Goal: Information Seeking & Learning: Find specific fact

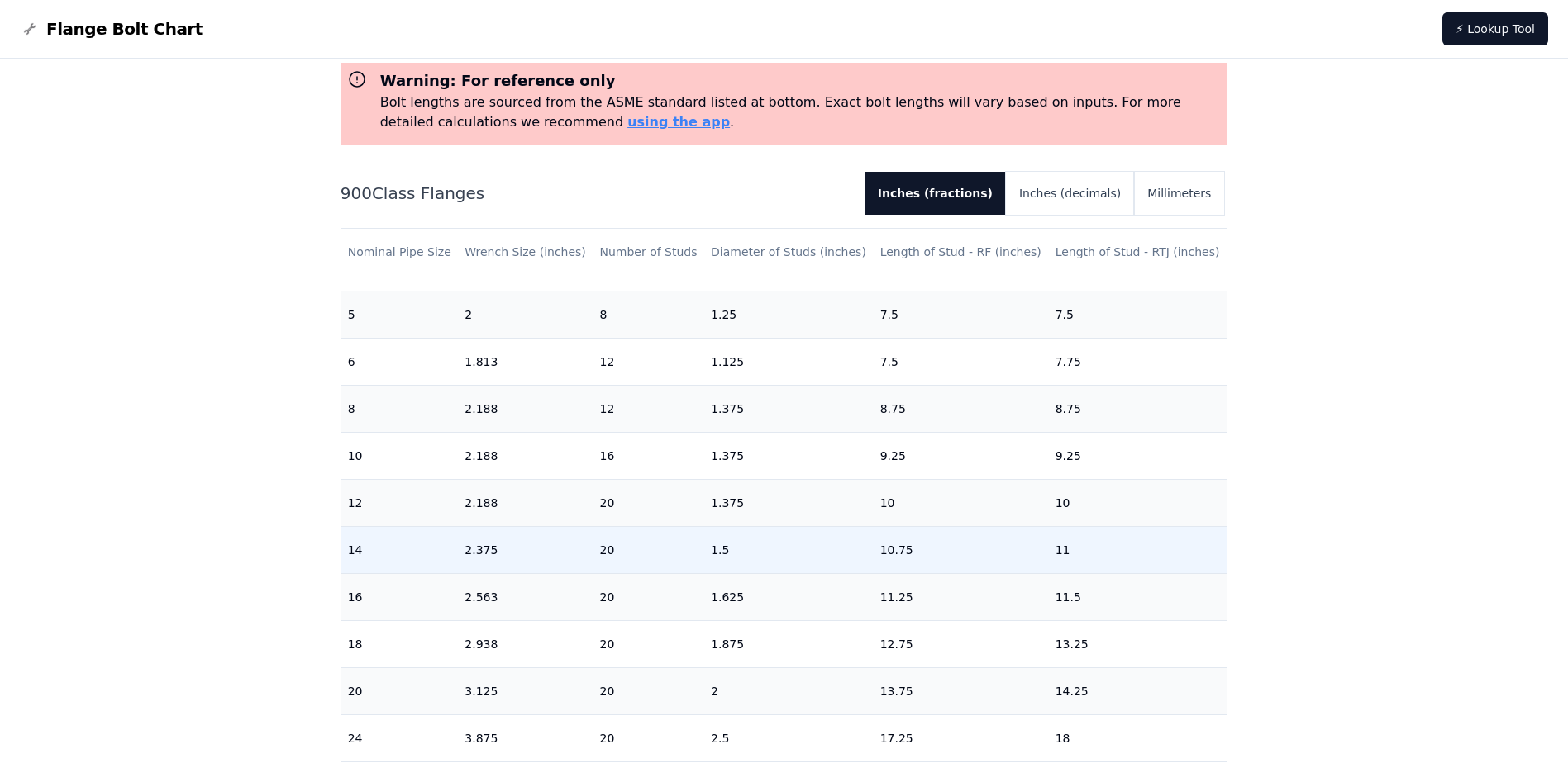
scroll to position [421, 0]
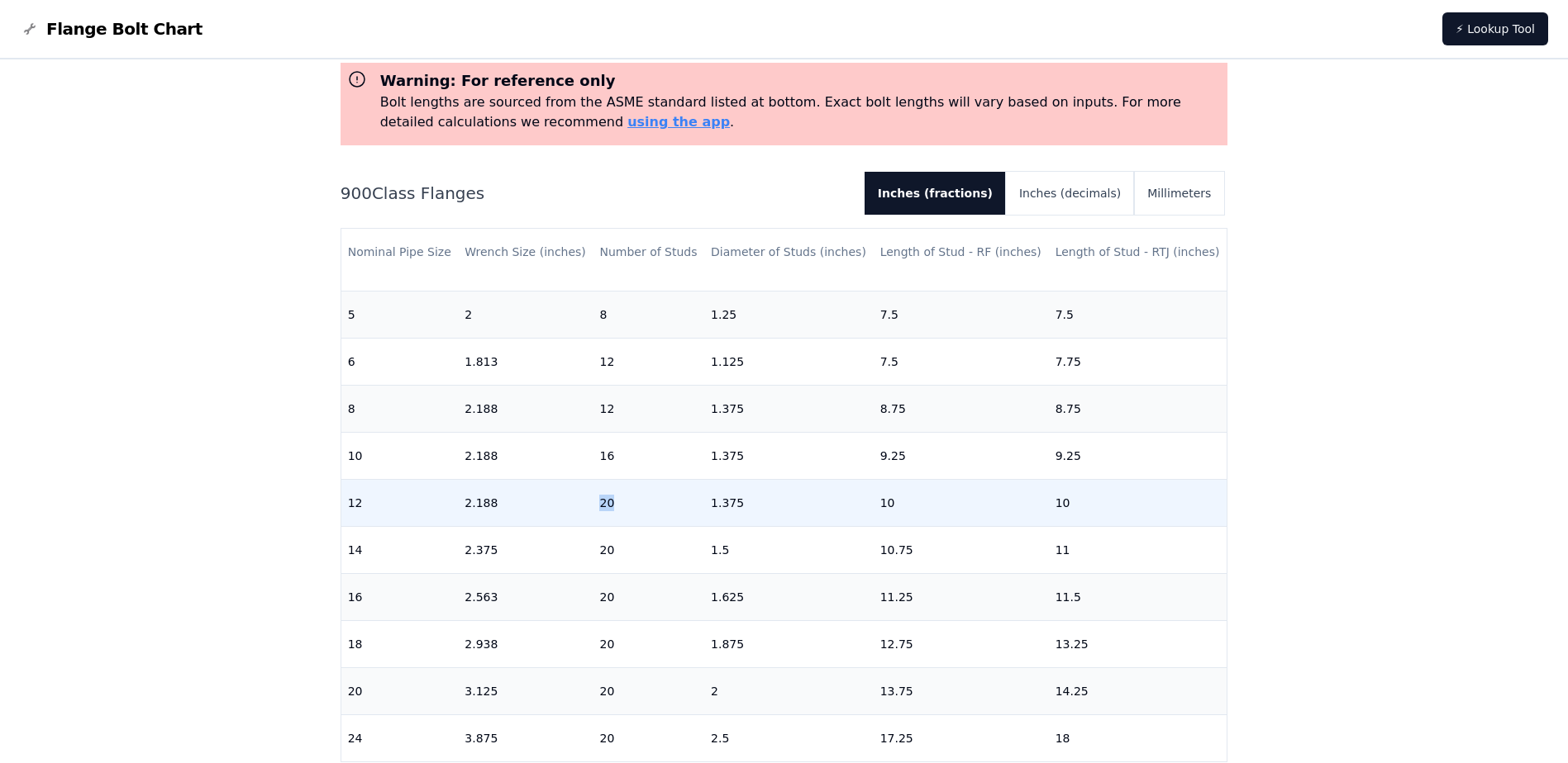
drag, startPoint x: 589, startPoint y: 485, endPoint x: 636, endPoint y: 494, distance: 47.9
click at [636, 494] on tr "12 2.188 20 1.375 10 10" at bounding box center [784, 502] width 886 height 47
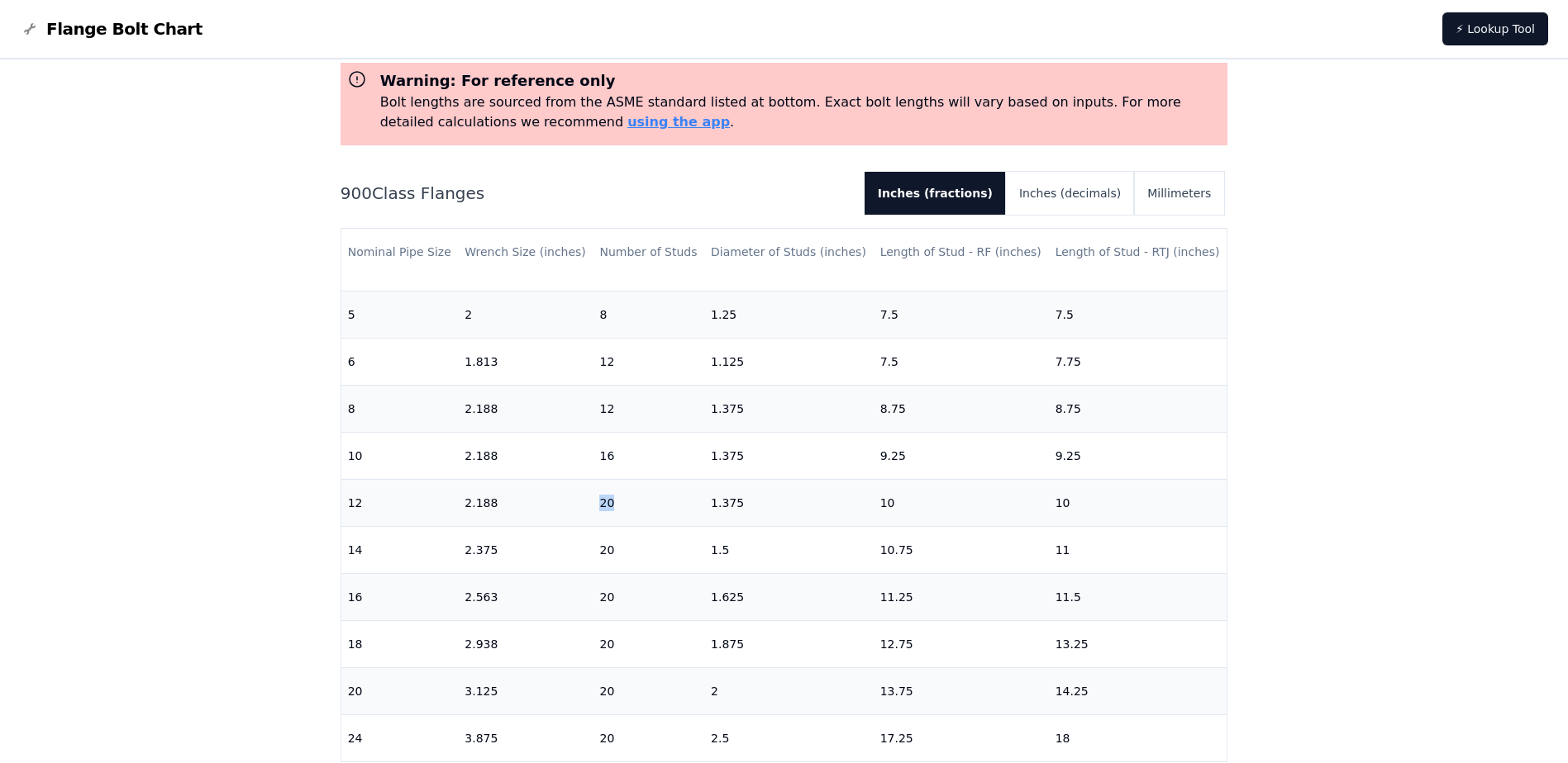
copy tr "20"
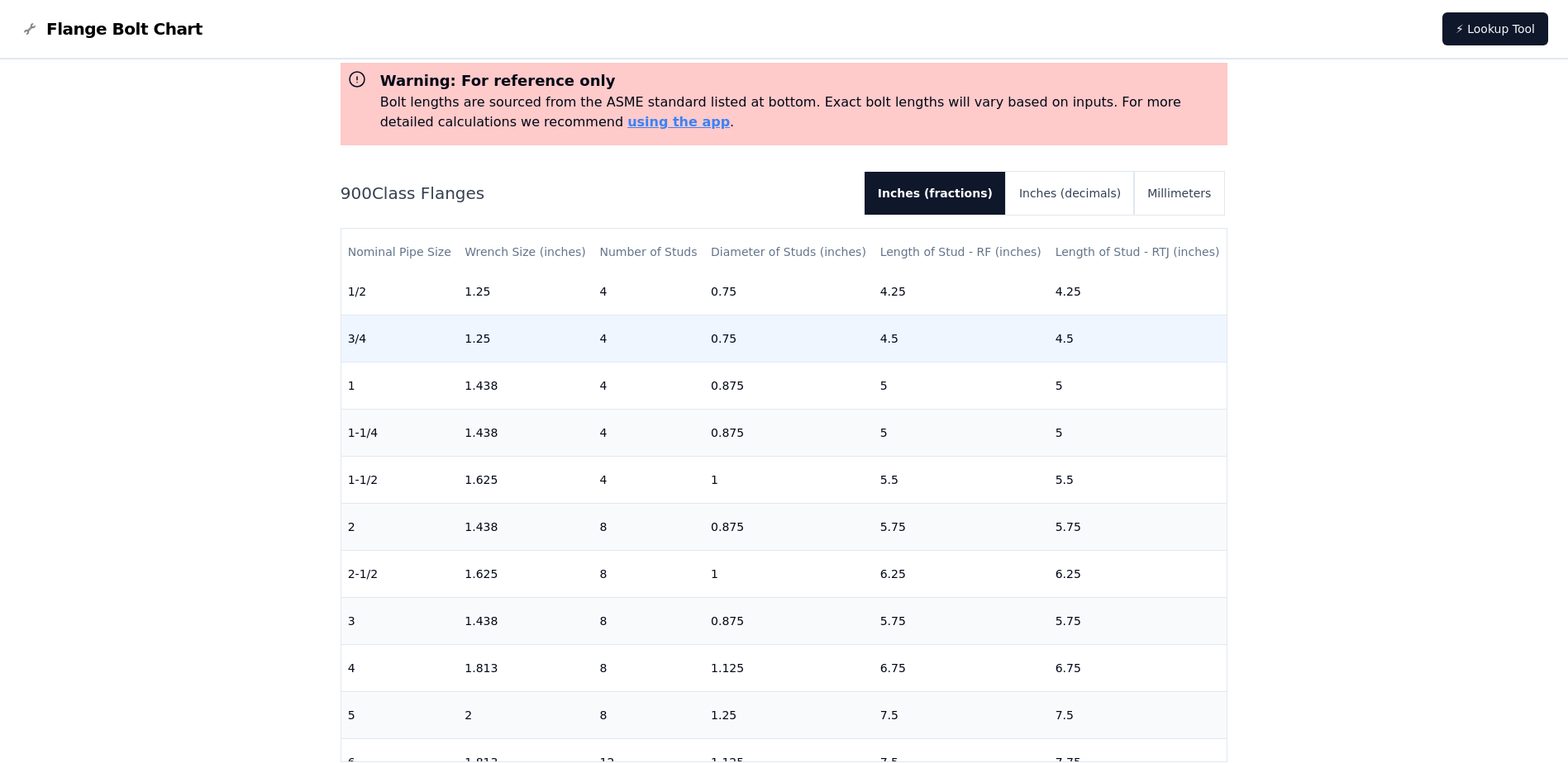
scroll to position [0, 0]
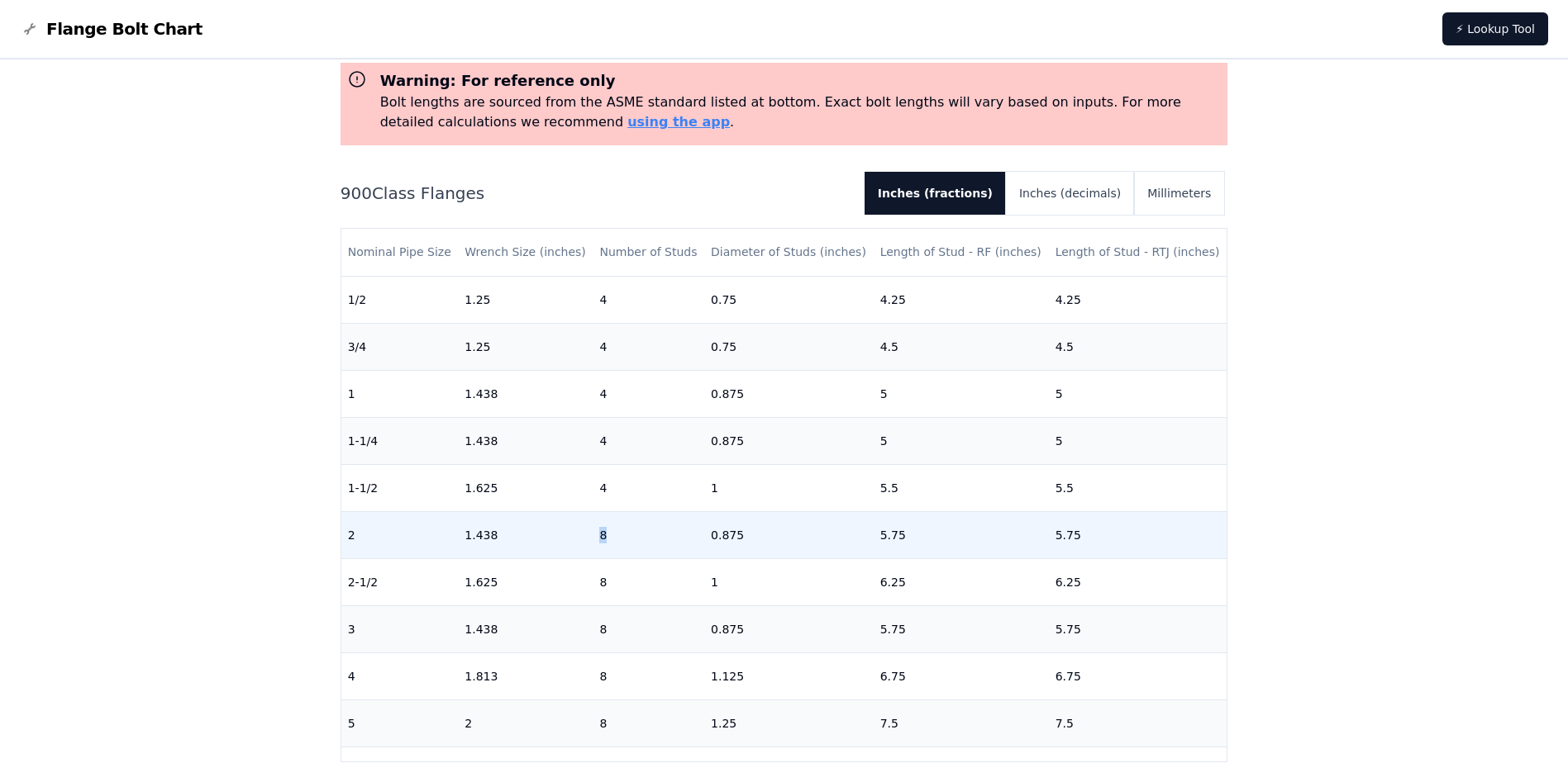
drag, startPoint x: 579, startPoint y: 535, endPoint x: 629, endPoint y: 534, distance: 50.0
click at [629, 534] on tr "2 1.438 8 0.875 5.75 5.75" at bounding box center [784, 534] width 886 height 47
copy tr "8"
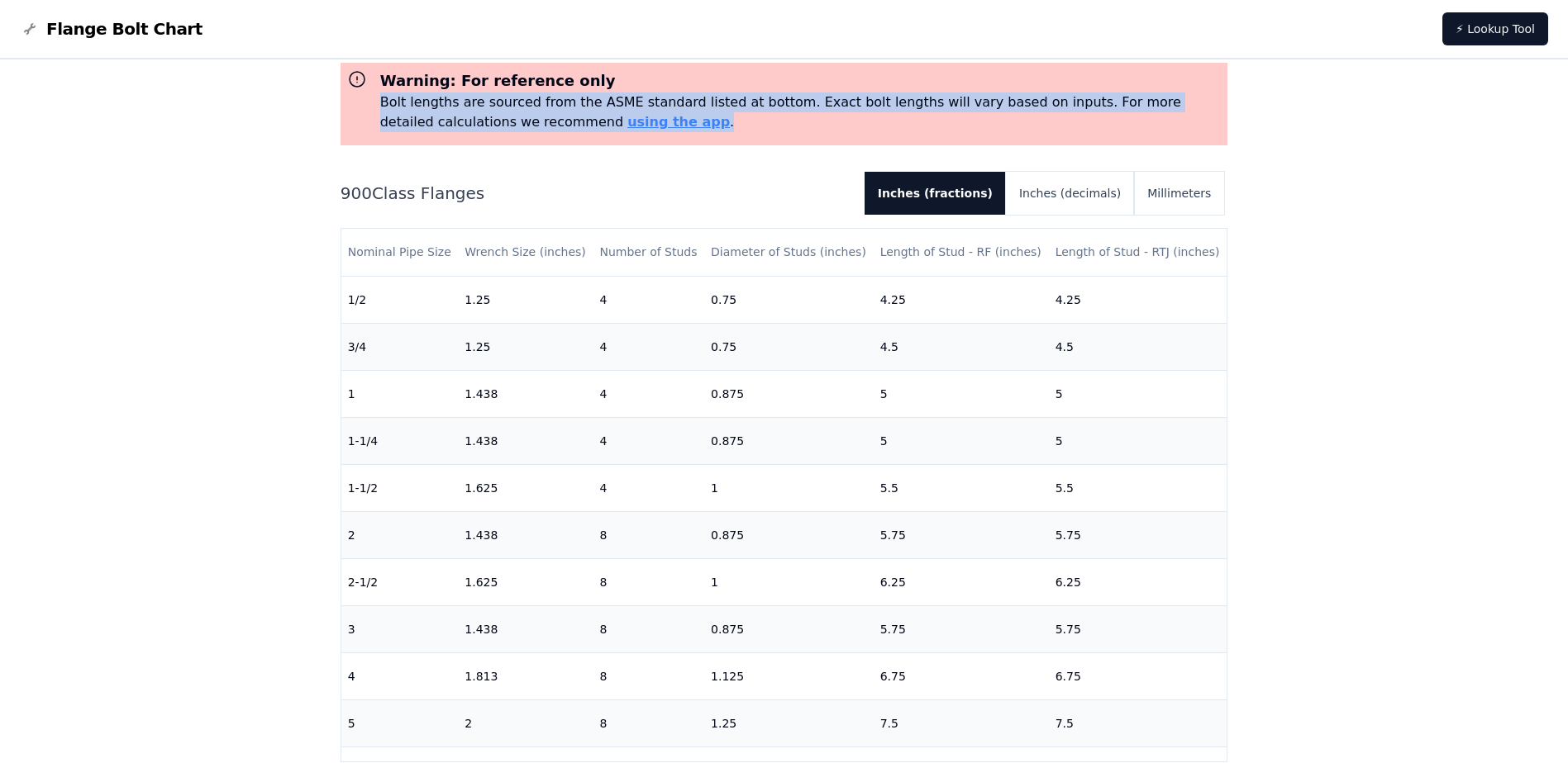
drag, startPoint x: 379, startPoint y: 94, endPoint x: 611, endPoint y: 117, distance: 233.1
click at [611, 117] on p "Bolt lengths are sourced from the ASME standard listed at bottom. Exact bolt le…" at bounding box center [801, 112] width 842 height 40
drag, startPoint x: 581, startPoint y: 120, endPoint x: 381, endPoint y: 87, distance: 202.7
click at [381, 87] on div "Warning: For reference only Bolt lengths are sourced from the ASME standard lis…" at bounding box center [794, 101] width 854 height 63
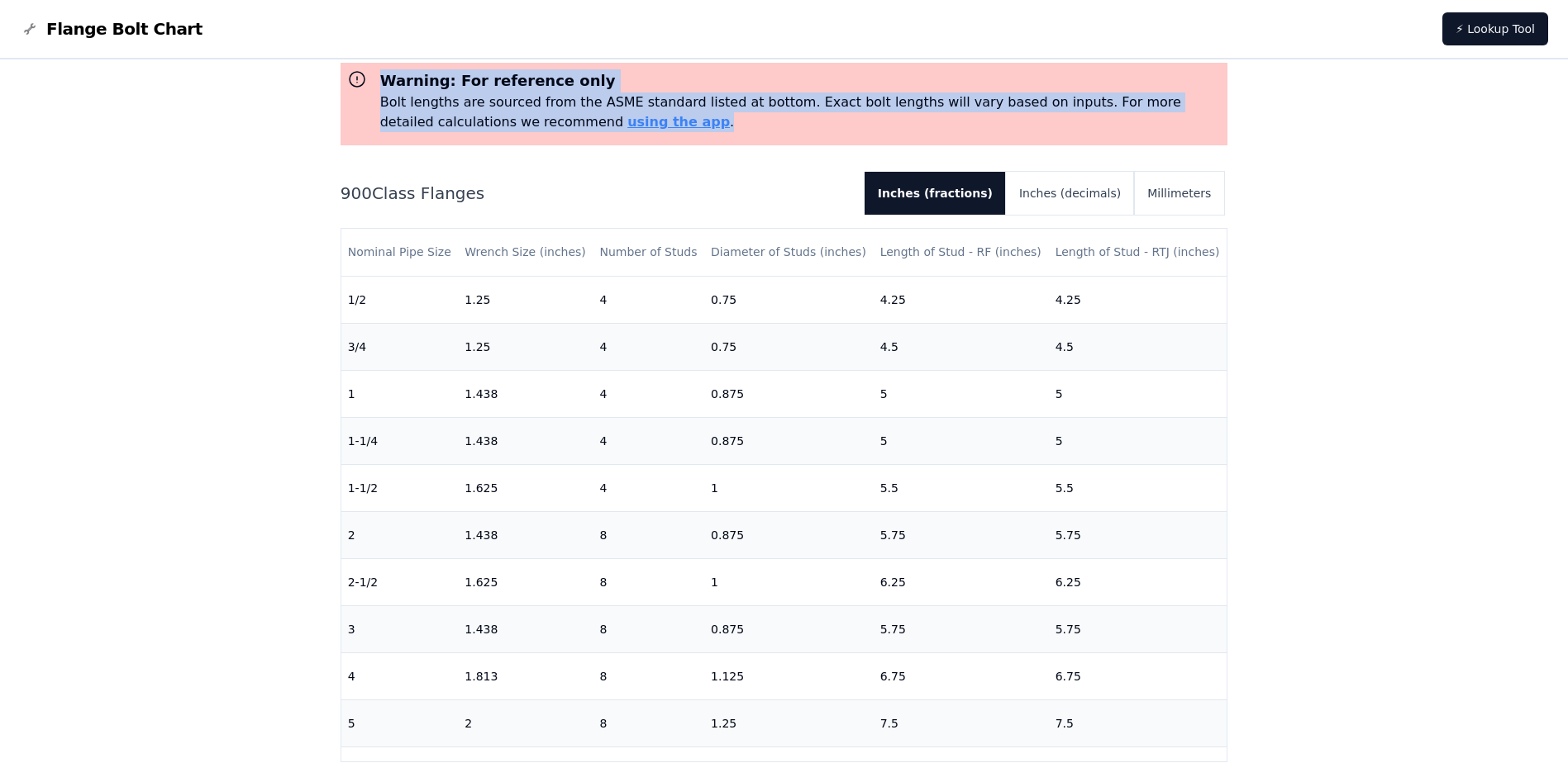
click at [381, 87] on h3 "Warning: For reference only" at bounding box center [801, 81] width 842 height 23
drag, startPoint x: 378, startPoint y: 75, endPoint x: 703, endPoint y: 117, distance: 327.7
click at [703, 117] on div "Warning: For reference only Bolt lengths are sourced from the ASME standard lis…" at bounding box center [794, 101] width 854 height 63
drag, startPoint x: 703, startPoint y: 117, endPoint x: 621, endPoint y: 116, distance: 82.0
click at [621, 116] on p "Bolt lengths are sourced from the ASME standard listed at bottom. Exact bolt le…" at bounding box center [801, 112] width 842 height 40
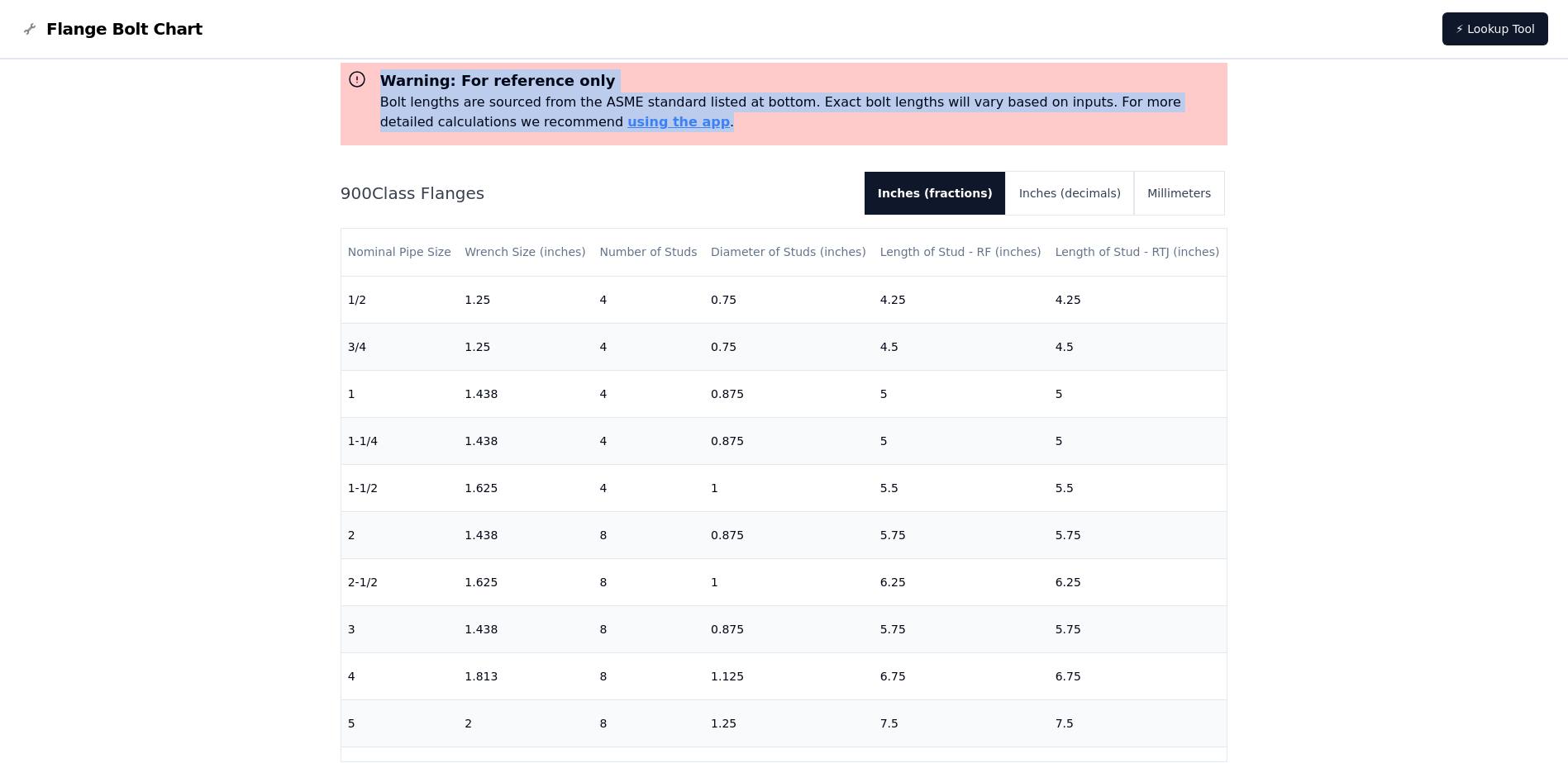
drag, startPoint x: 437, startPoint y: 76, endPoint x: 382, endPoint y: 75, distance: 55.0
click at [382, 75] on div "Warning: For reference only Bolt lengths are sourced from the ASME standard lis…" at bounding box center [794, 101] width 854 height 63
click at [381, 75] on h3 "Warning: For reference only" at bounding box center [801, 81] width 842 height 23
drag, startPoint x: 385, startPoint y: 83, endPoint x: 640, endPoint y: 133, distance: 259.9
click at [640, 133] on div "Warning: For reference only Bolt lengths are sourced from the ASME standard lis…" at bounding box center [784, 104] width 888 height 83
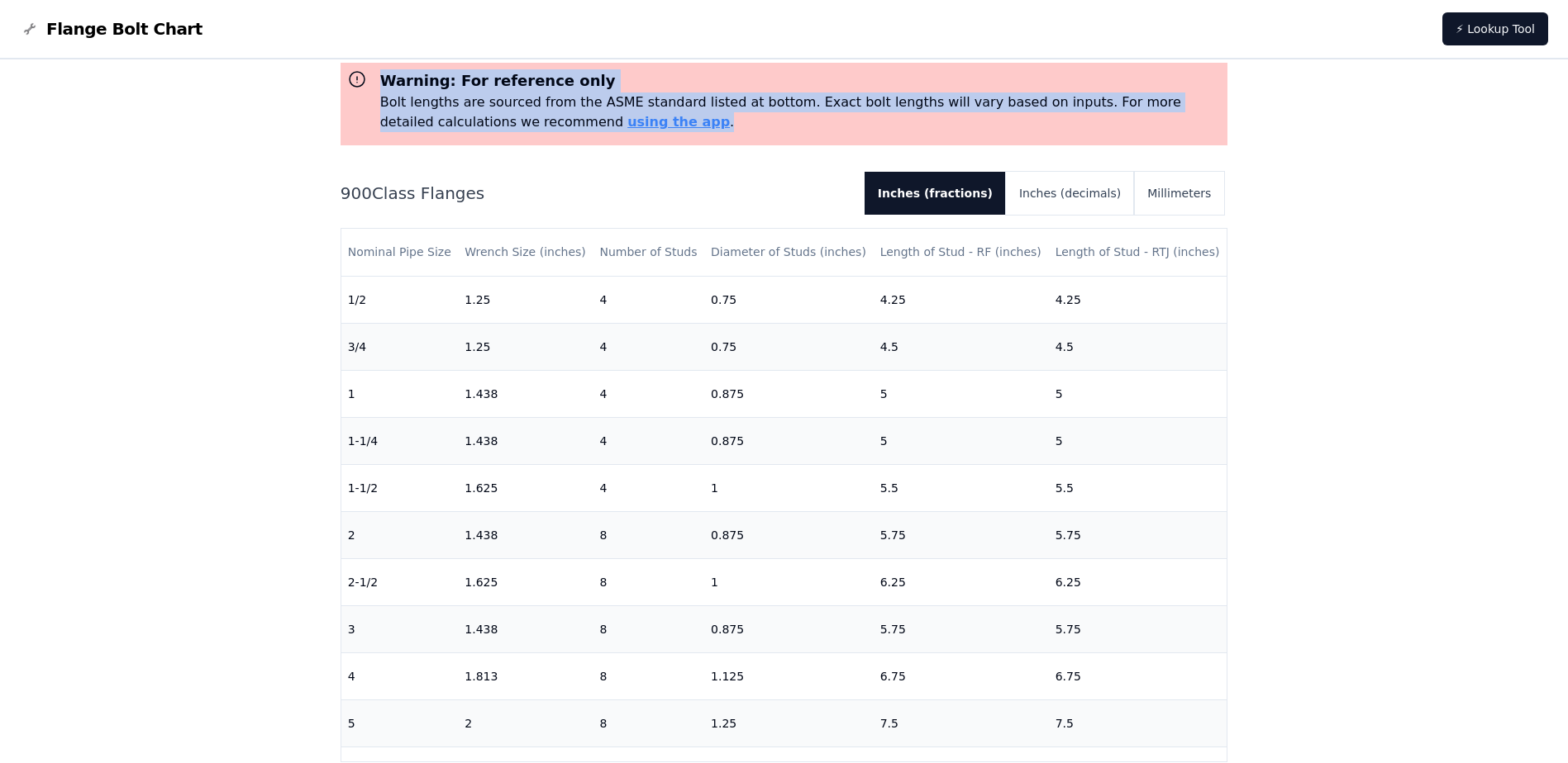
drag, startPoint x: 640, startPoint y: 133, endPoint x: 595, endPoint y: 119, distance: 47.1
click at [595, 119] on p "Bolt lengths are sourced from the ASME standard listed at bottom. Exact bolt le…" at bounding box center [801, 112] width 842 height 40
drag, startPoint x: 585, startPoint y: 124, endPoint x: 368, endPoint y: 77, distance: 222.0
click at [368, 77] on div "Warning: For reference only Bolt lengths are sourced from the ASME standard lis…" at bounding box center [794, 101] width 854 height 63
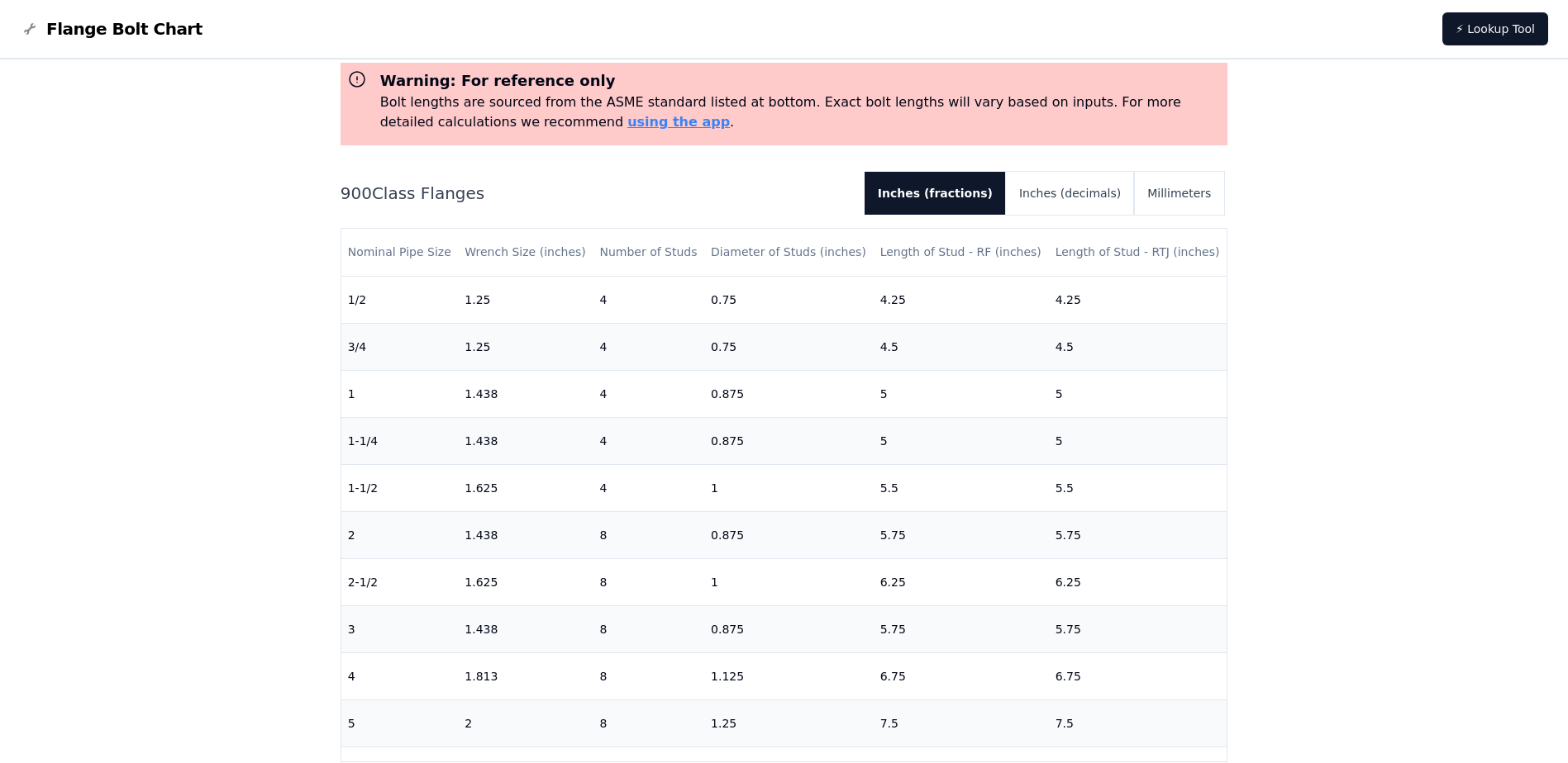
drag, startPoint x: 368, startPoint y: 77, endPoint x: 357, endPoint y: 77, distance: 11.0
click at [357, 77] on icon at bounding box center [357, 79] width 15 height 15
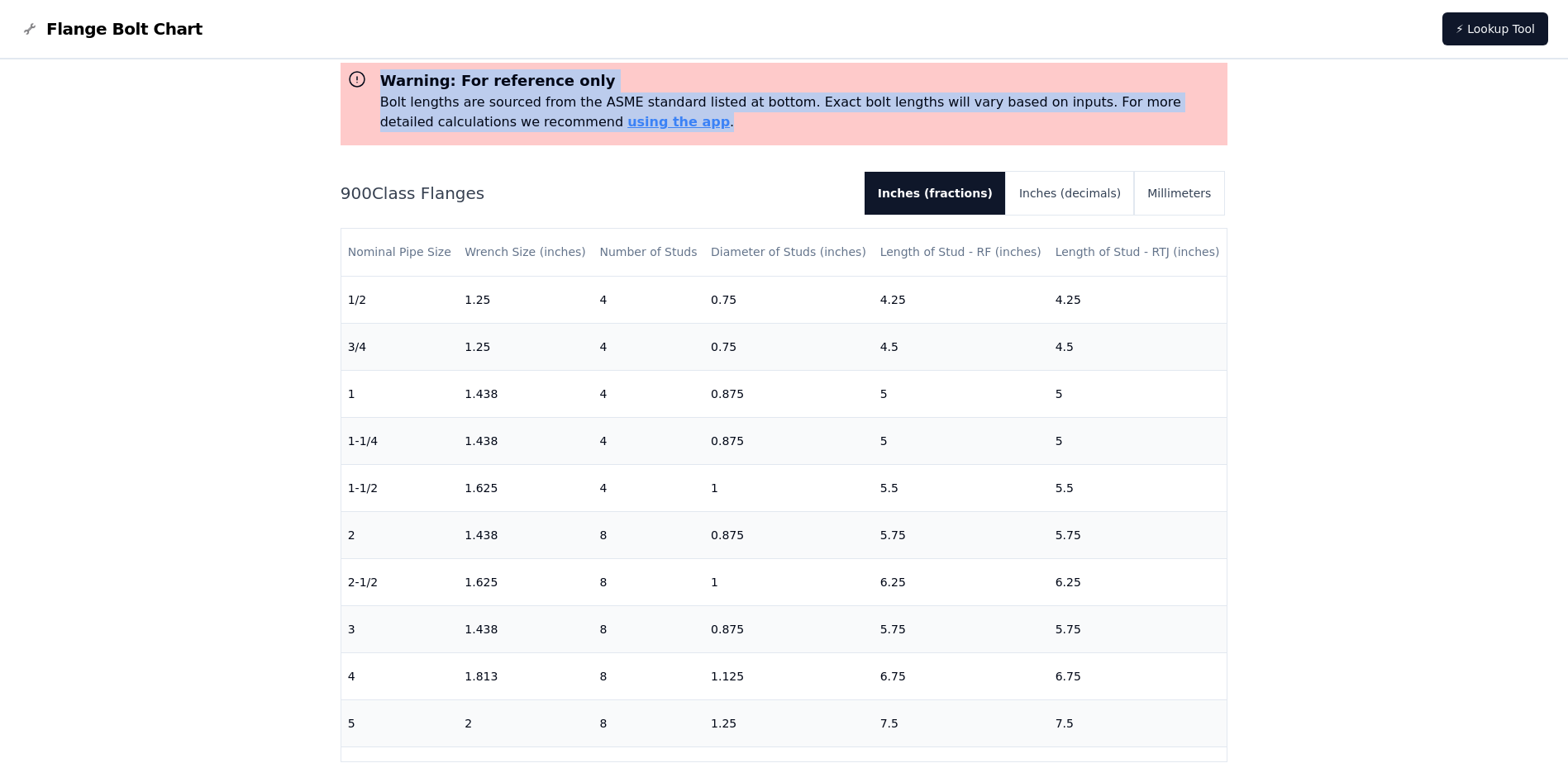
drag, startPoint x: 397, startPoint y: 83, endPoint x: 604, endPoint y: 121, distance: 210.5
click at [604, 121] on div "Warning: For reference only Bolt lengths are sourced from the ASME standard lis…" at bounding box center [794, 101] width 854 height 63
drag, startPoint x: 604, startPoint y: 121, endPoint x: 580, endPoint y: 126, distance: 24.5
click at [583, 126] on p "Bolt lengths are sourced from the ASME standard listed at bottom. Exact bolt le…" at bounding box center [801, 112] width 842 height 40
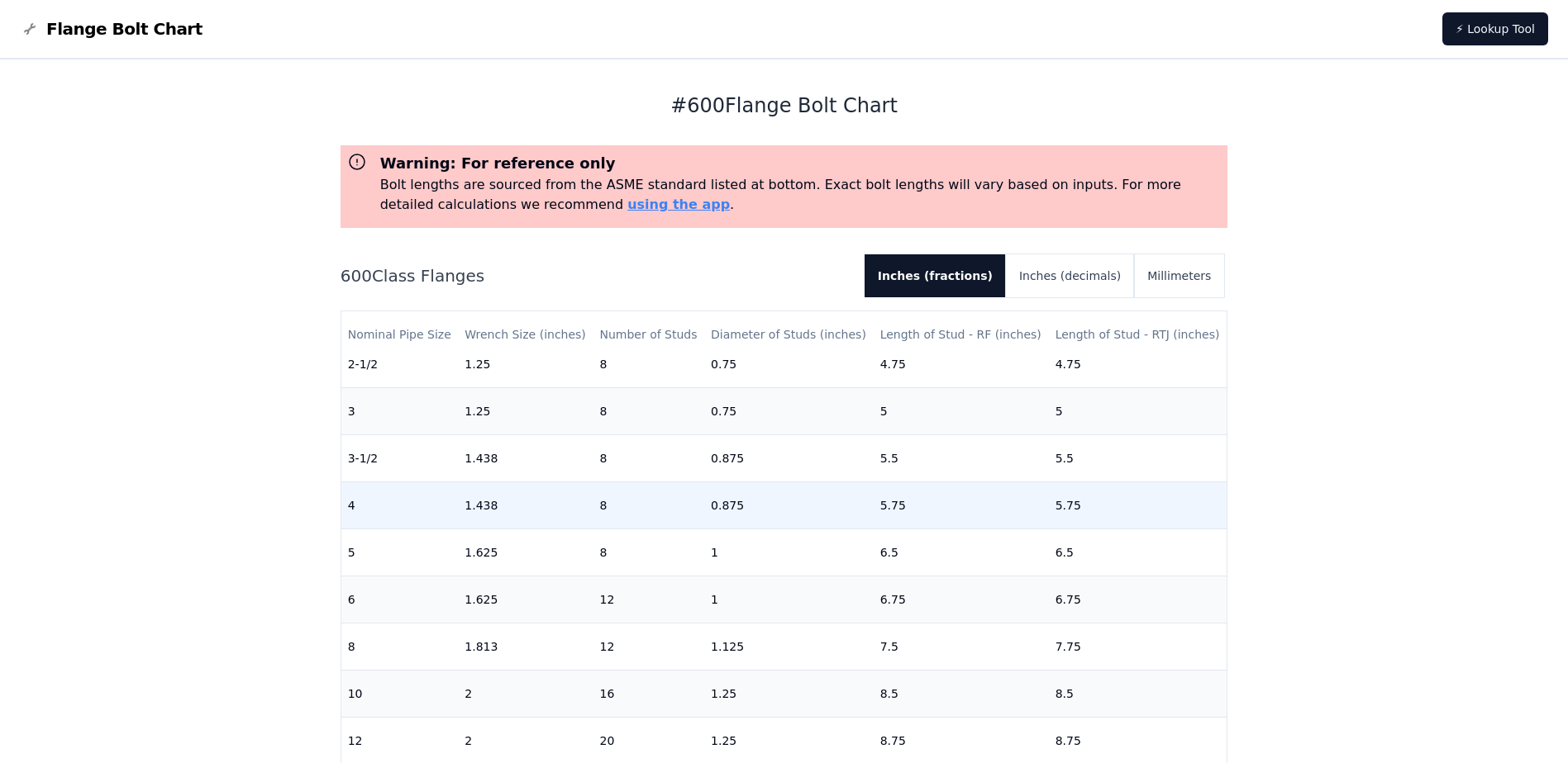
scroll to position [330, 0]
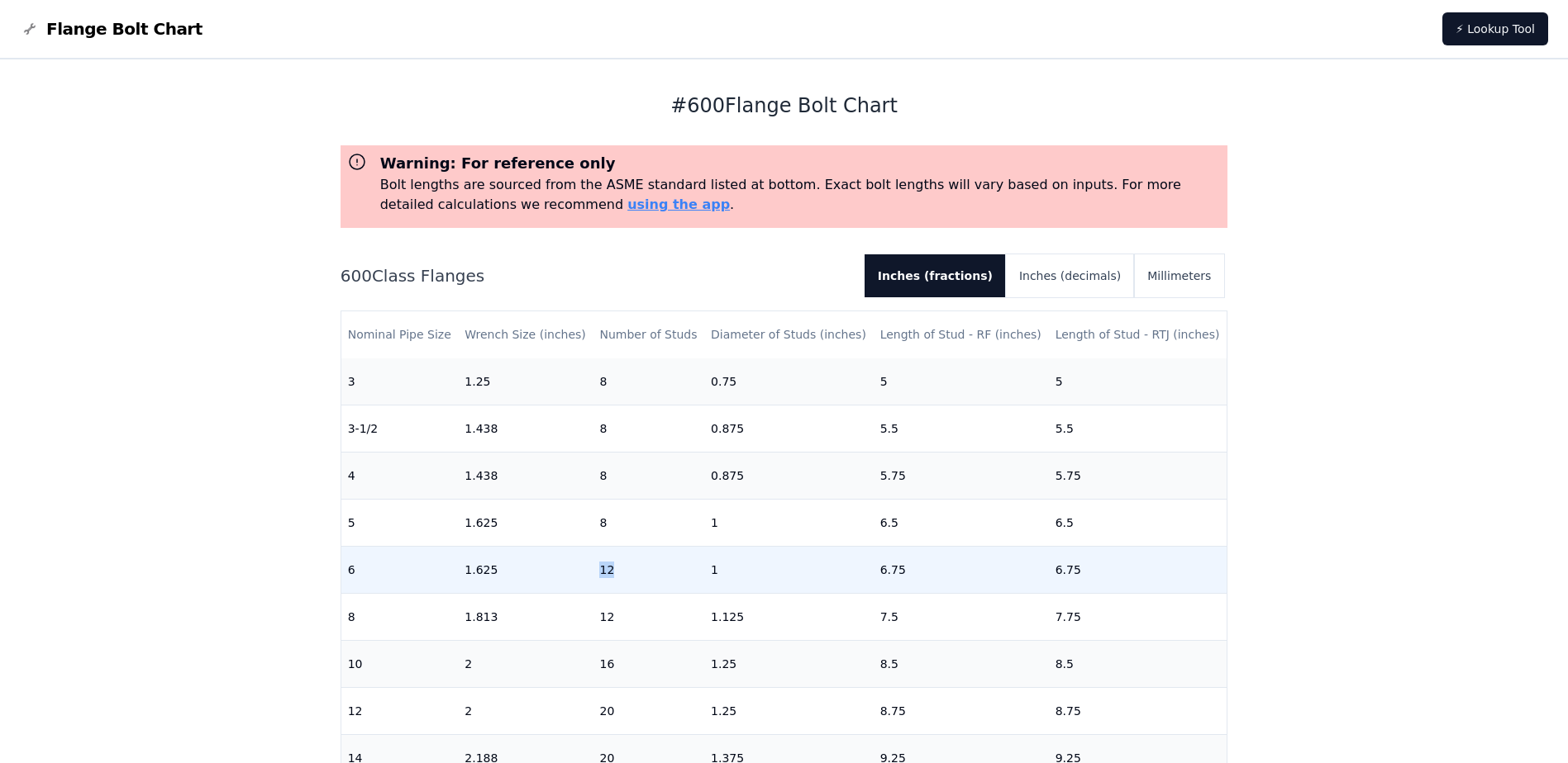
drag, startPoint x: 580, startPoint y: 563, endPoint x: 672, endPoint y: 571, distance: 92.3
click at [672, 571] on tr "6 1.625 12 1 6.75 6.75" at bounding box center [784, 570] width 886 height 47
drag, startPoint x: 858, startPoint y: 571, endPoint x: 934, endPoint y: 573, distance: 76.0
click at [934, 573] on tr "6 1.625 12 1 6.75 6.75" at bounding box center [784, 570] width 886 height 47
